Goal: Task Accomplishment & Management: Manage account settings

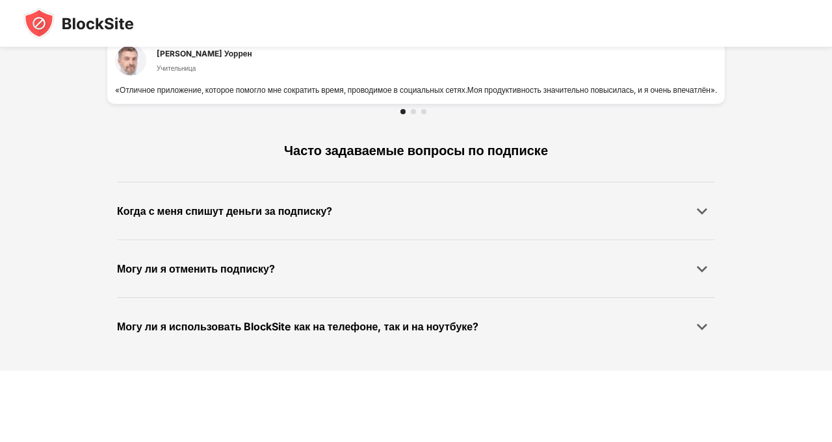
scroll to position [1040, 0]
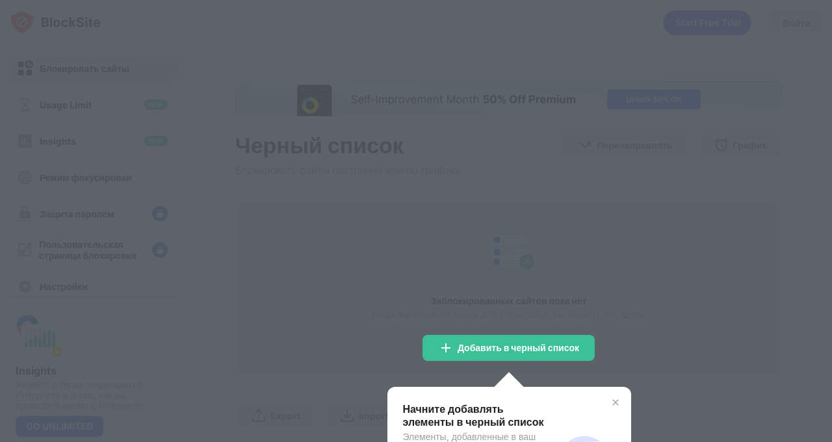
click at [704, 163] on div at bounding box center [416, 221] width 832 height 442
